Goal: Book appointment/travel/reservation

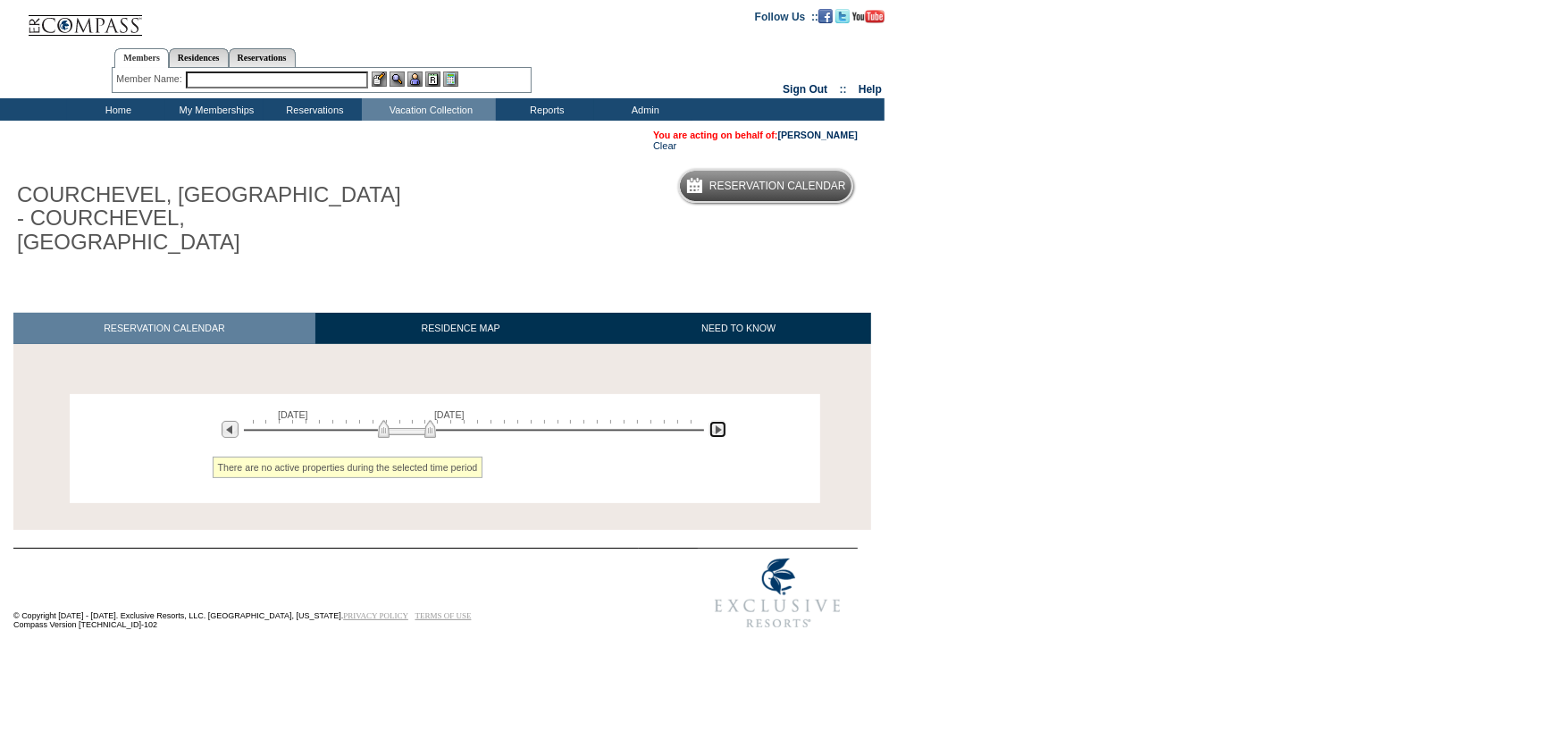
click at [715, 421] on img at bounding box center [717, 429] width 17 height 17
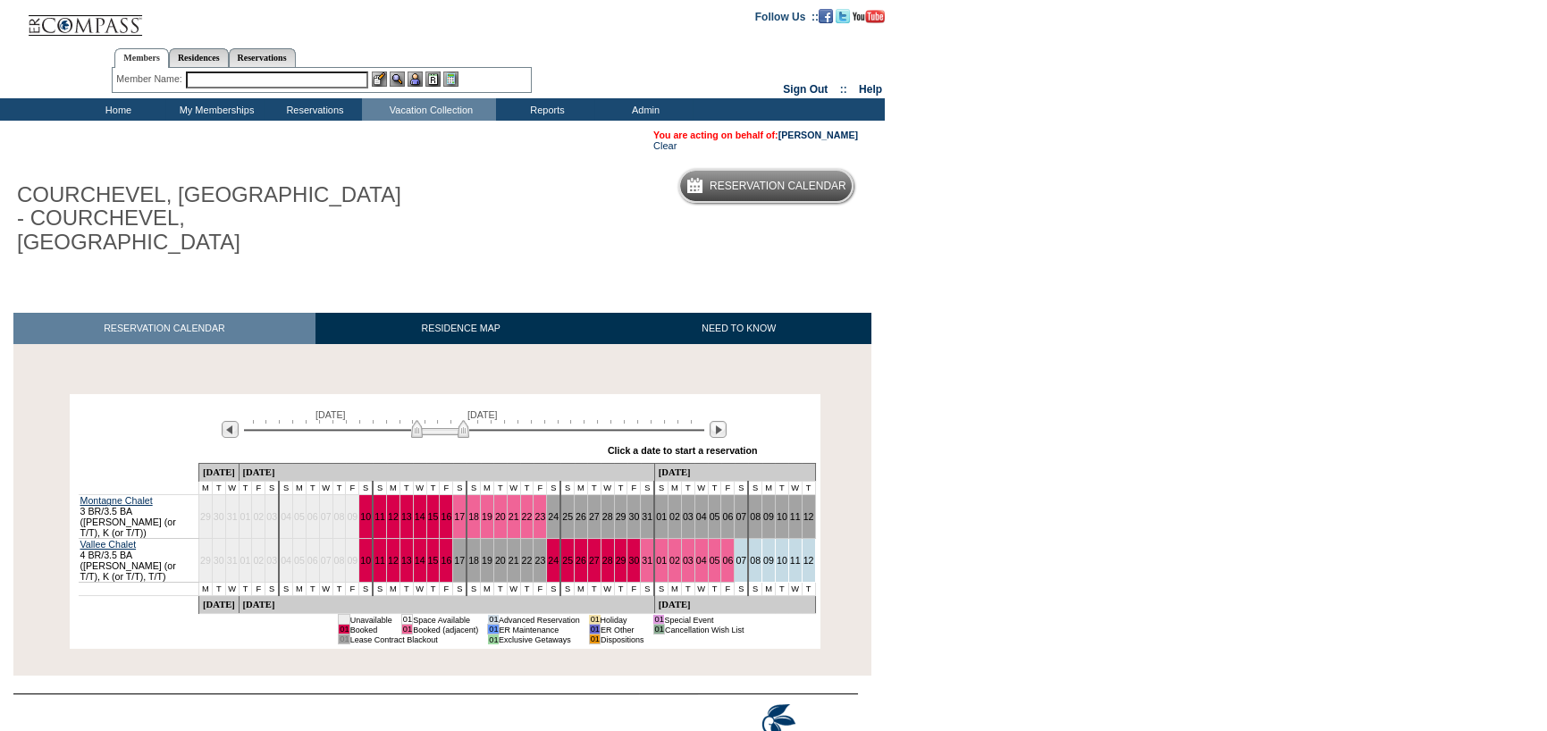
click at [256, 83] on input "text" at bounding box center [277, 79] width 182 height 17
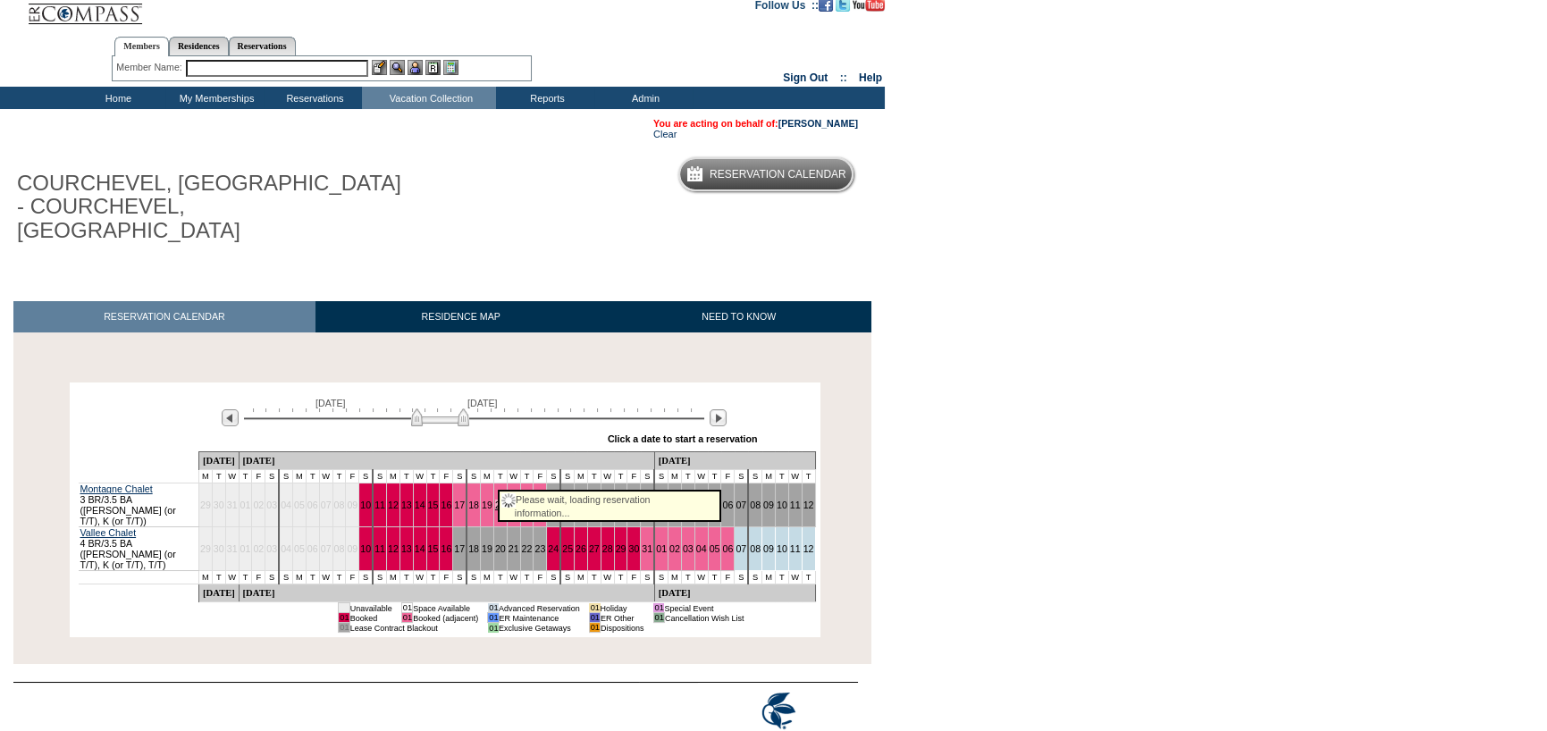
scroll to position [15, 0]
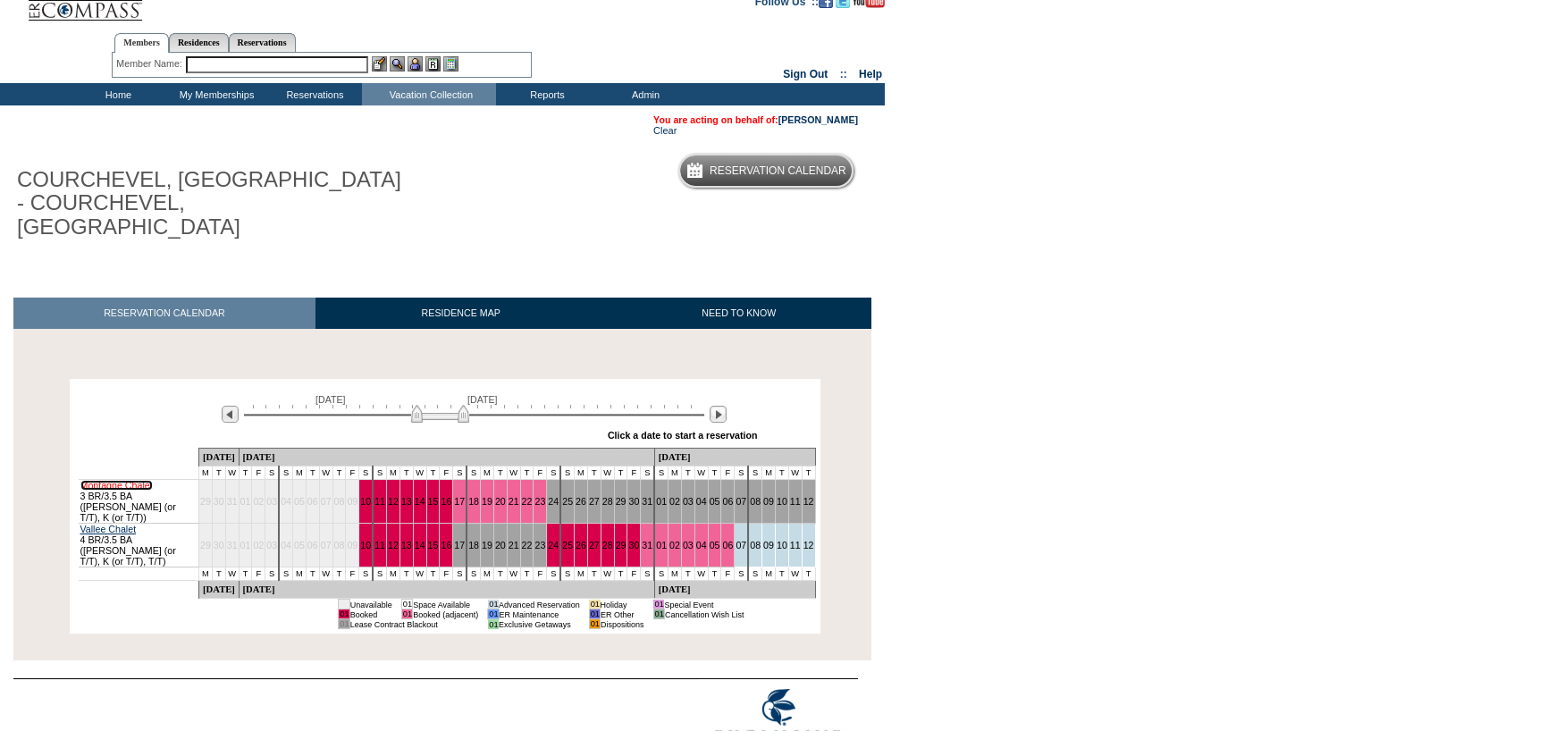
click at [102, 480] on link "Montagne Chalet" at bounding box center [116, 485] width 72 height 11
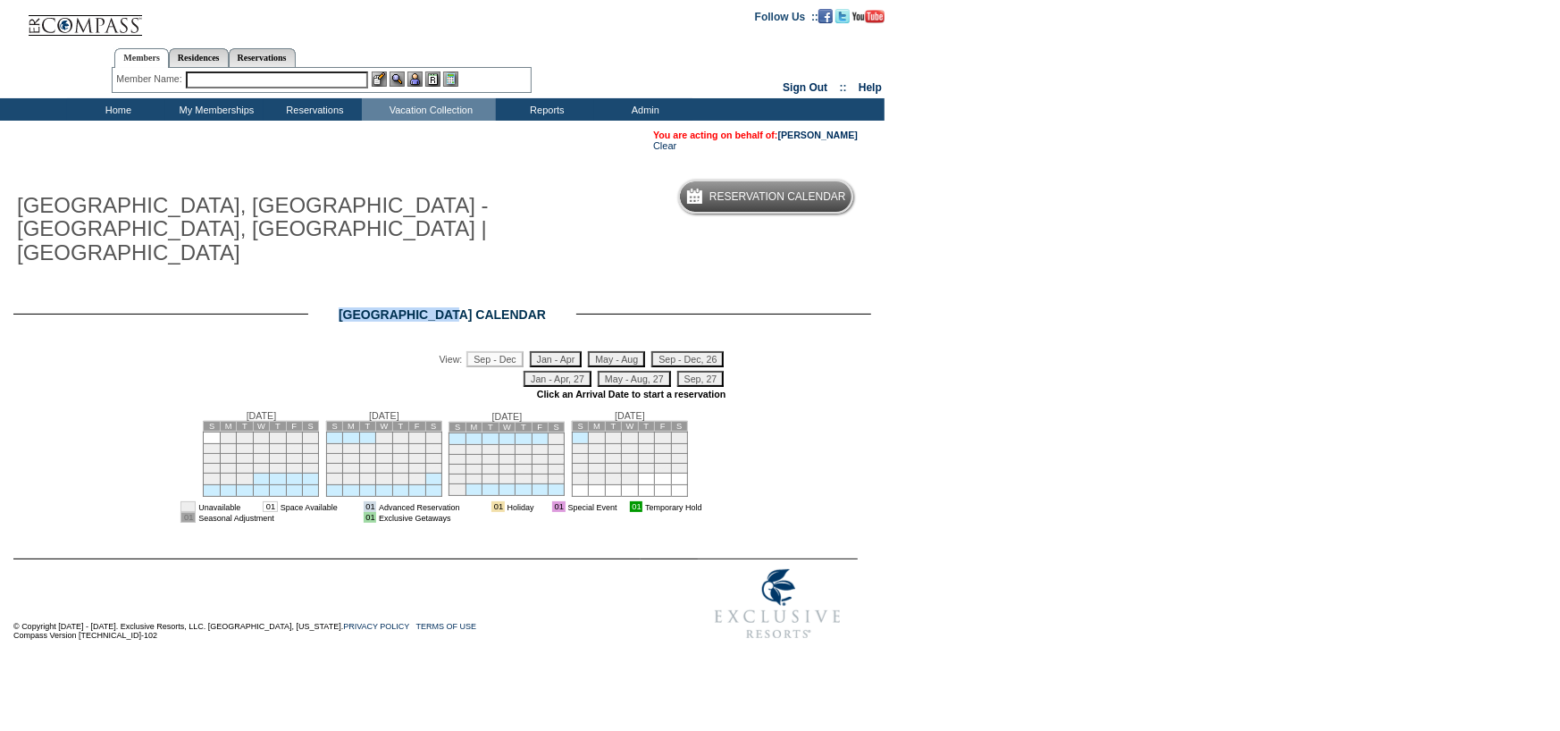
drag, startPoint x: 328, startPoint y: 286, endPoint x: 459, endPoint y: 289, distance: 131.4
click at [459, 289] on div "You are acting on behalf of: [PERSON_NAME] Clear [GEOGRAPHIC_DATA], [GEOGRAPHIC…" at bounding box center [429, 389] width 858 height 537
copy div "Montagne Chalet"
click at [392, 124] on td "Residence Collection" at bounding box center [433, 133] width 134 height 18
